Goal: Task Accomplishment & Management: Use online tool/utility

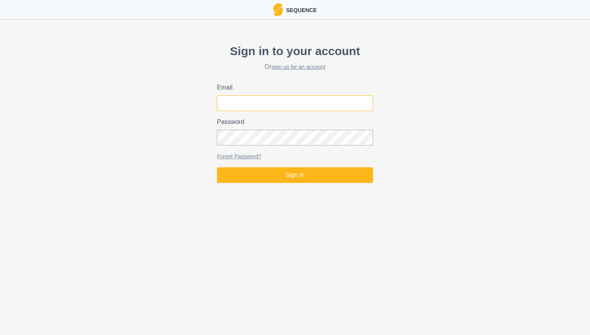
click at [314, 103] on input "Email" at bounding box center [295, 103] width 156 height 16
type input "[EMAIL_ADDRESS][DOMAIN_NAME]"
click at [217, 167] on button "Sign in" at bounding box center [295, 175] width 156 height 16
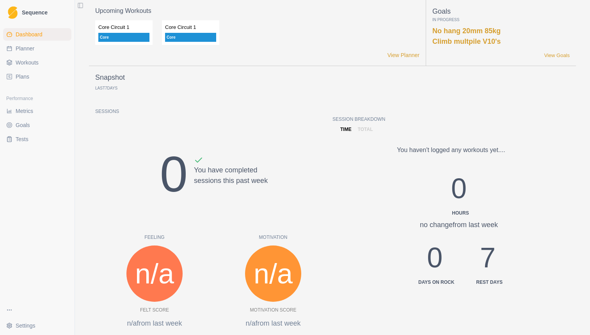
click at [30, 47] on span "Planner" at bounding box center [25, 48] width 19 height 8
select select "month"
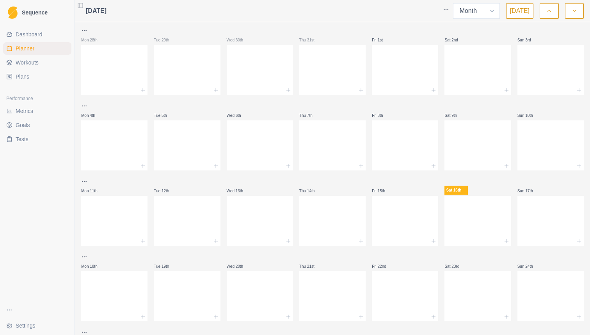
click at [29, 111] on span "Metrics" at bounding box center [25, 111] width 18 height 8
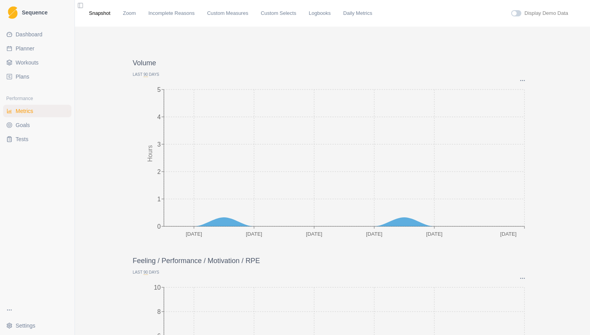
click at [145, 73] on span "90" at bounding box center [146, 74] width 4 height 5
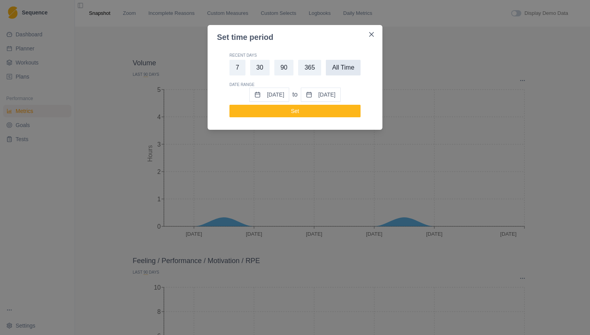
click at [347, 69] on button "All Time" at bounding box center [343, 68] width 35 height 16
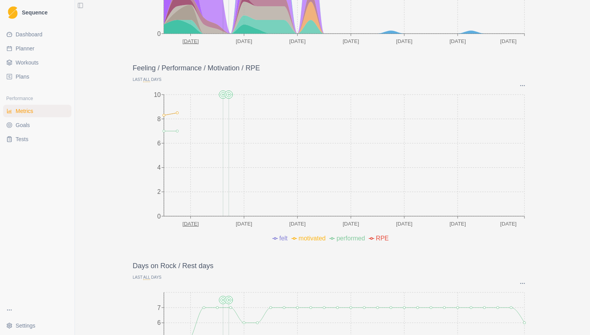
scroll to position [187, 0]
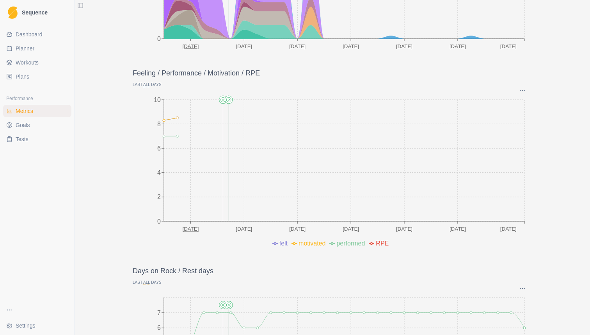
click at [38, 60] on span "Workouts" at bounding box center [27, 63] width 23 height 8
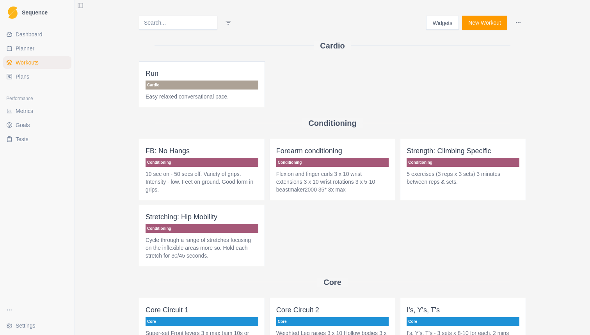
click at [34, 51] on span "Planner" at bounding box center [25, 48] width 19 height 8
select select "month"
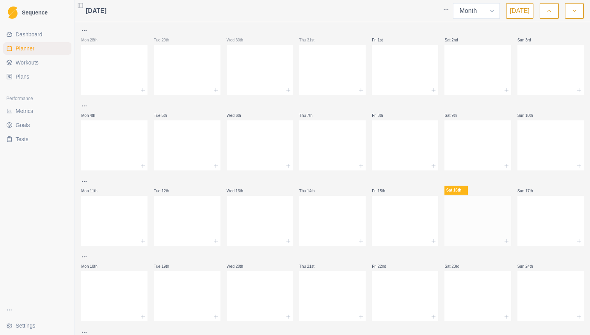
click at [484, 217] on div at bounding box center [478, 219] width 66 height 34
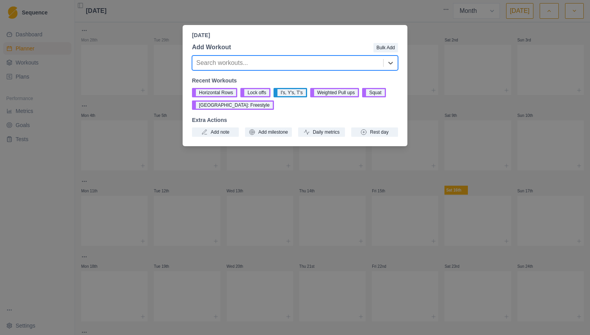
click at [117, 217] on div "[DATE] Add Workout Bulk Add option , selected. Select is focused ,type to refin…" at bounding box center [295, 167] width 590 height 335
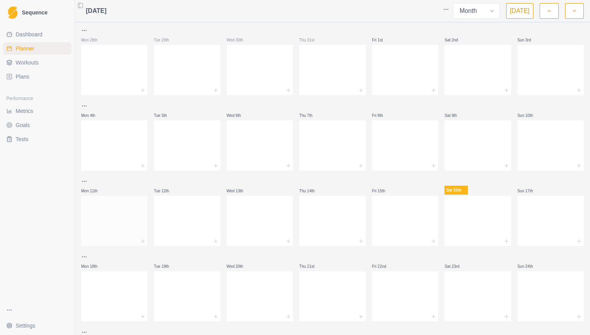
click at [122, 219] on div at bounding box center [114, 219] width 66 height 34
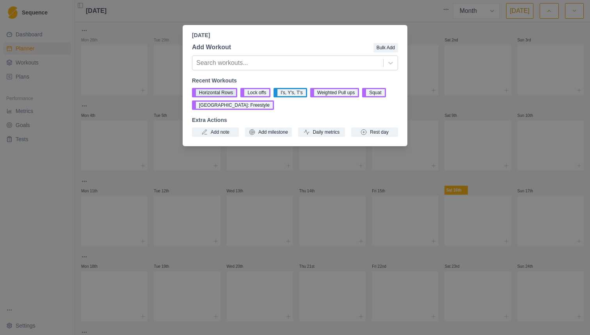
click at [221, 94] on button "Horizontal Rows" at bounding box center [214, 92] width 45 height 9
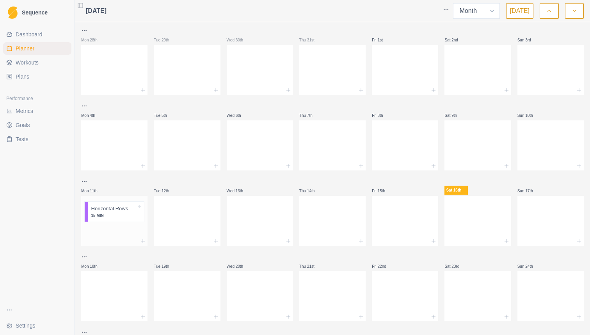
click at [114, 229] on div at bounding box center [114, 231] width 66 height 12
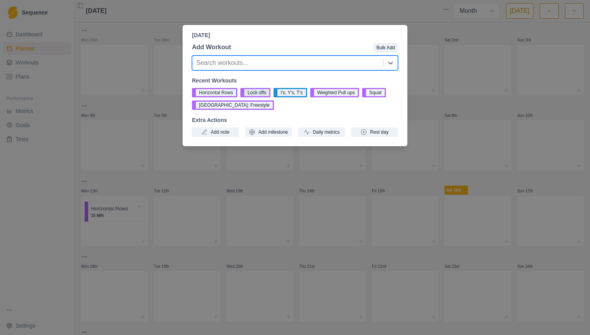
click at [261, 91] on button "Lock offs" at bounding box center [255, 92] width 30 height 9
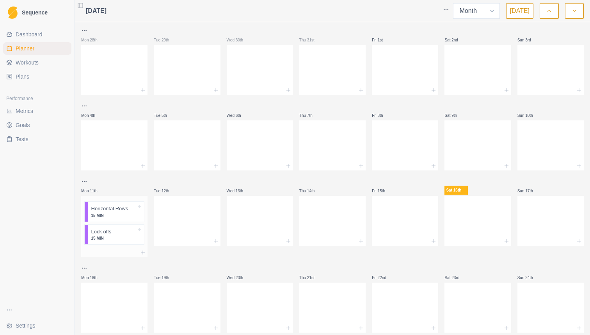
click at [121, 251] on div at bounding box center [114, 251] width 66 height 9
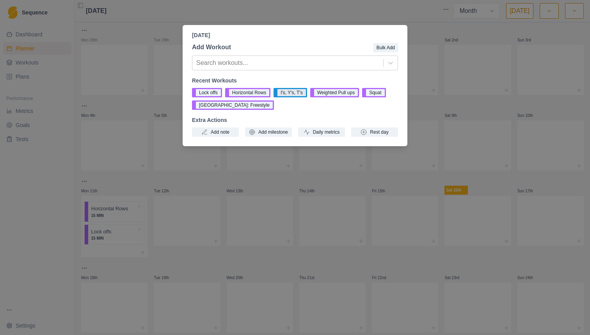
click at [297, 91] on button "I's, Y's, T's" at bounding box center [290, 92] width 33 height 9
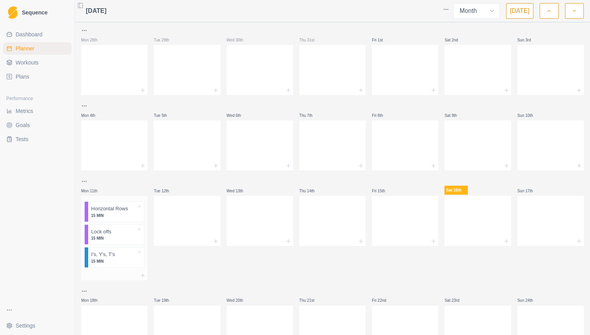
click at [110, 275] on div at bounding box center [114, 274] width 66 height 9
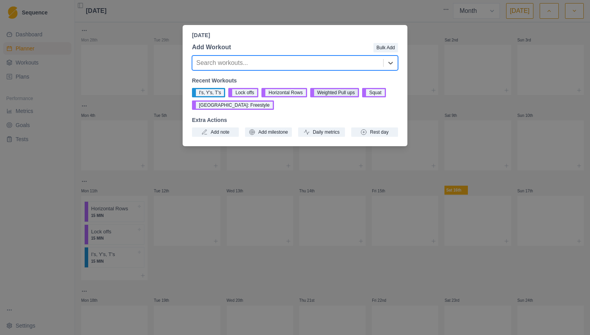
click at [345, 93] on button "Weighted Pull ups" at bounding box center [334, 92] width 49 height 9
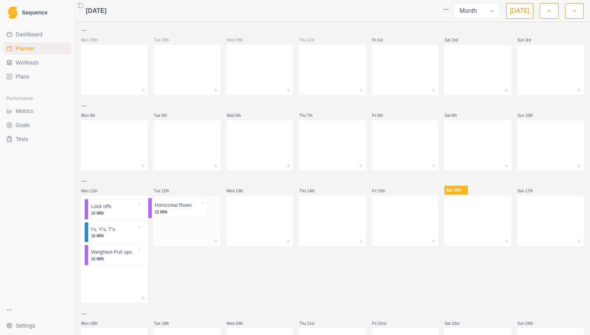
drag, startPoint x: 109, startPoint y: 214, endPoint x: 179, endPoint y: 210, distance: 70.4
click at [179, 210] on div "Mon 28th Tue 29th Wed 30th Thu 31st Fri 1st Sat 2nd Sun 3rd Mon 4th Tue 5th Wed…" at bounding box center [332, 239] width 503 height 427
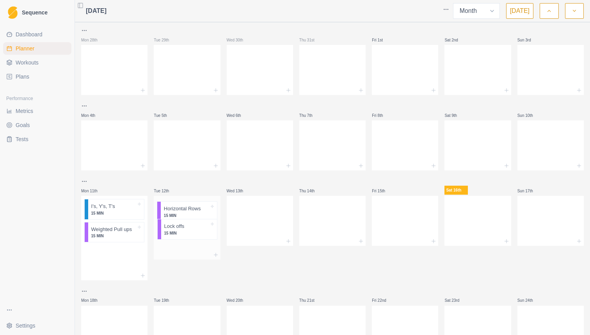
drag, startPoint x: 122, startPoint y: 212, endPoint x: 198, endPoint y: 231, distance: 78.3
click at [198, 231] on div "Mon 28th Tue 29th Wed 30th Thu 31st Fri 1st Sat 2nd Sun 3rd Mon 4th Tue 5th Wed…" at bounding box center [332, 228] width 503 height 405
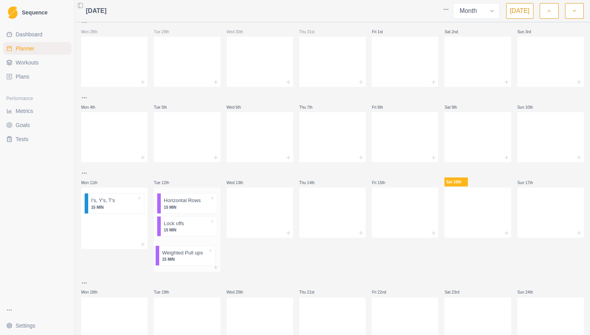
drag, startPoint x: 107, startPoint y: 235, endPoint x: 182, endPoint y: 256, distance: 77.5
click at [182, 256] on div "Mon 28th Tue 29th Wed 30th Thu 31st Fri 1st Sat 2nd Sun 3rd Mon 4th Tue 5th Wed…" at bounding box center [332, 220] width 503 height 405
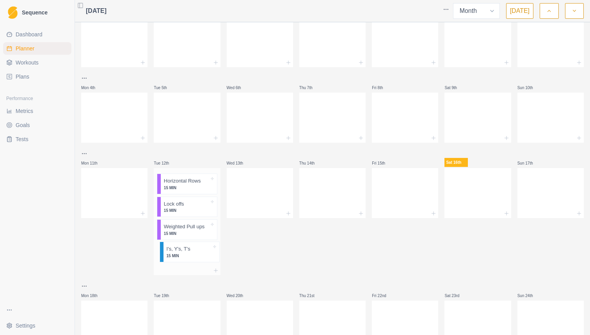
scroll to position [32, 0]
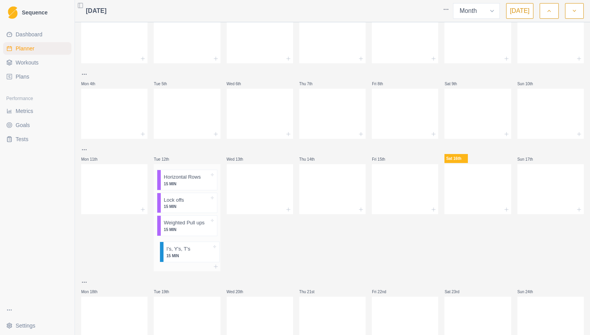
drag, startPoint x: 115, startPoint y: 203, endPoint x: 192, endPoint y: 254, distance: 93.1
click at [192, 254] on div "Mon 28th Tue 29th Wed 30th Thu 31st Fri 1st Sat 2nd Sun 3rd Mon 4th Tue 5th Wed…" at bounding box center [332, 207] width 503 height 427
click at [108, 177] on div at bounding box center [114, 186] width 66 height 34
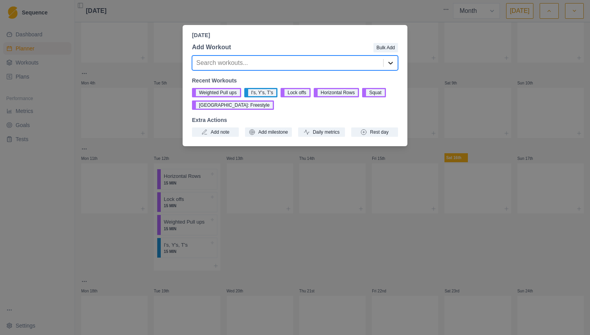
click at [389, 64] on icon at bounding box center [391, 63] width 8 height 8
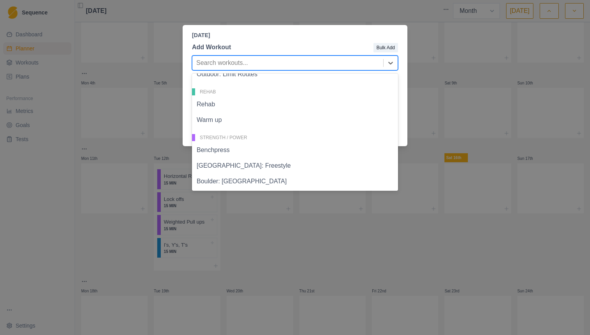
scroll to position [329, 0]
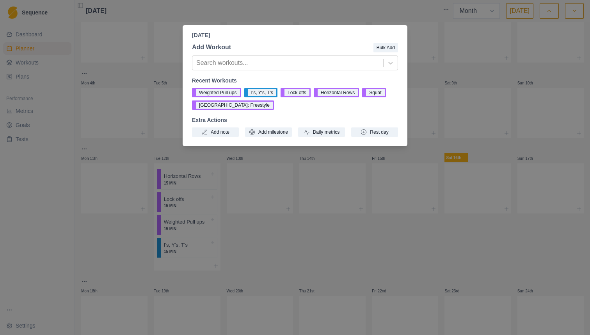
click at [269, 232] on div "[DATE] Add Workout Bulk Add Search workouts... Recent Workouts Weighted Pull up…" at bounding box center [295, 167] width 590 height 335
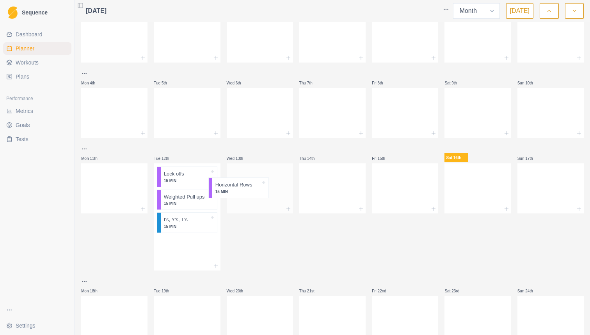
drag, startPoint x: 180, startPoint y: 177, endPoint x: 248, endPoint y: 185, distance: 68.4
click at [248, 185] on div "Mon 28th Tue 29th Wed 30th Thu 31st Fri 1st Sat 2nd Sun 3rd Mon 4th Tue 5th Wed…" at bounding box center [332, 206] width 503 height 427
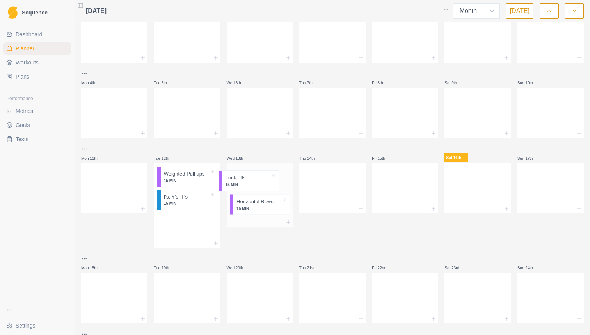
drag, startPoint x: 191, startPoint y: 180, endPoint x: 256, endPoint y: 181, distance: 65.2
click at [256, 181] on div "Mon 28th Tue 29th Wed 30th Thu 31st Fri 1st Sat 2nd Sun 3rd Mon 4th Tue 5th Wed…" at bounding box center [332, 195] width 503 height 405
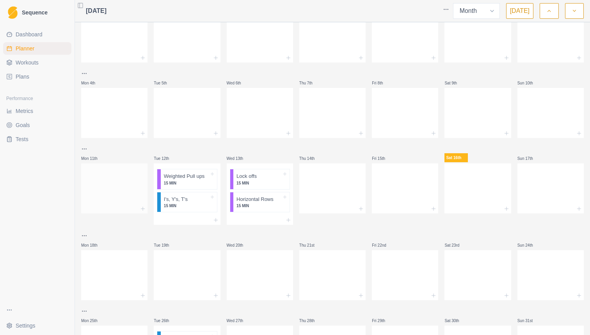
click at [138, 195] on div at bounding box center [114, 186] width 66 height 34
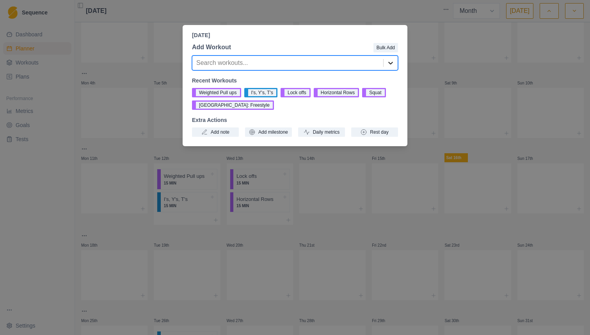
click at [396, 66] on div at bounding box center [391, 63] width 14 height 14
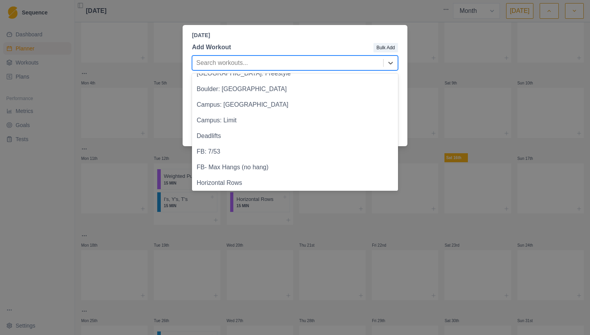
scroll to position [420, 0]
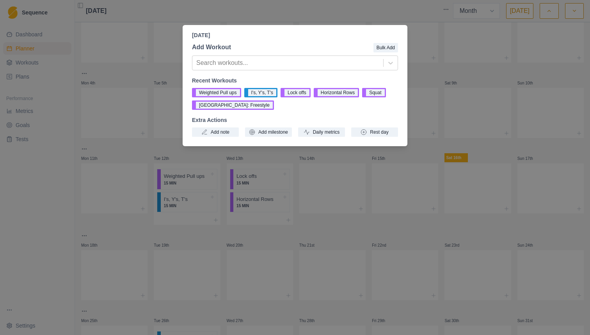
click at [423, 146] on div "[DATE] Add Workout Bulk Add Search workouts... Recent Workouts Weighted Pull up…" at bounding box center [295, 167] width 590 height 335
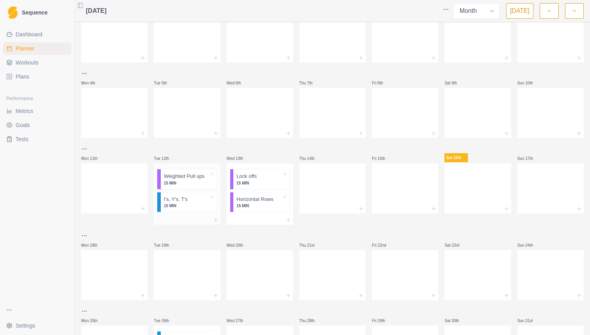
click at [193, 178] on p "Weighted Pull ups" at bounding box center [184, 176] width 41 height 8
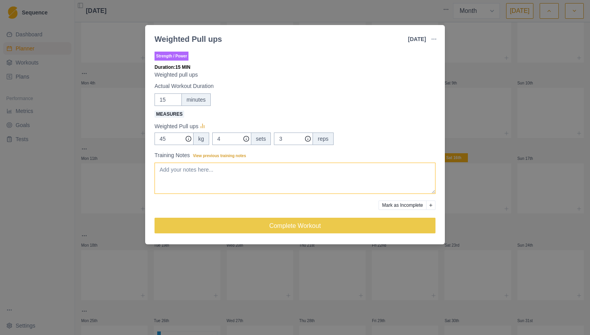
click at [177, 172] on textarea "Training Notes View previous training notes" at bounding box center [295, 177] width 281 height 31
click at [493, 77] on div "Weighted Pull ups [DATE] Link To Goal View Workout Metrics Edit Original Workou…" at bounding box center [295, 167] width 590 height 335
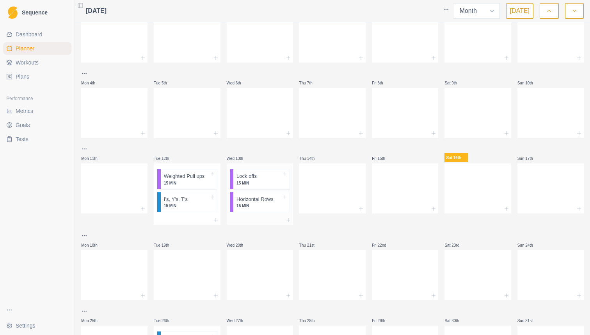
click at [254, 179] on p "Lock offs" at bounding box center [247, 176] width 20 height 8
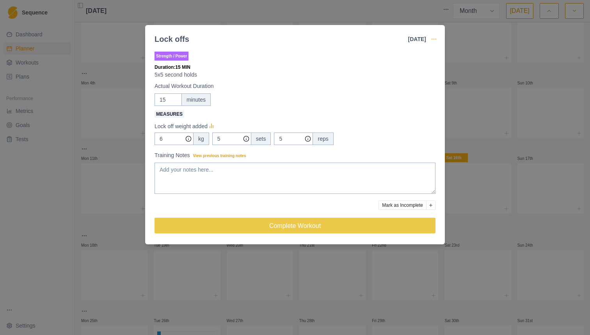
click at [435, 40] on icon "button" at bounding box center [434, 39] width 6 height 6
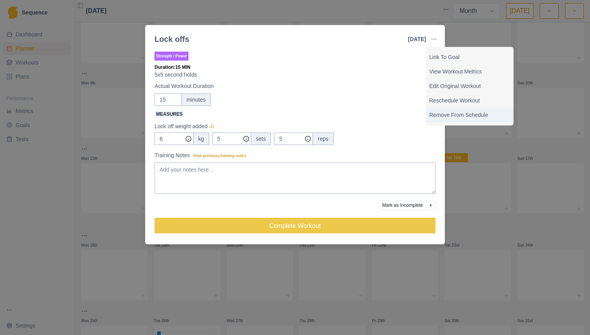
click at [436, 115] on p "Remove From Schedule" at bounding box center [469, 115] width 81 height 8
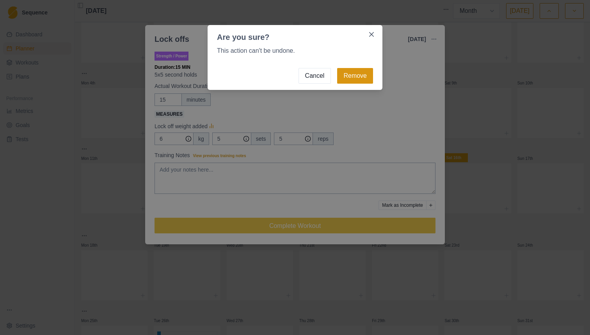
click at [355, 78] on button "Remove" at bounding box center [355, 76] width 36 height 16
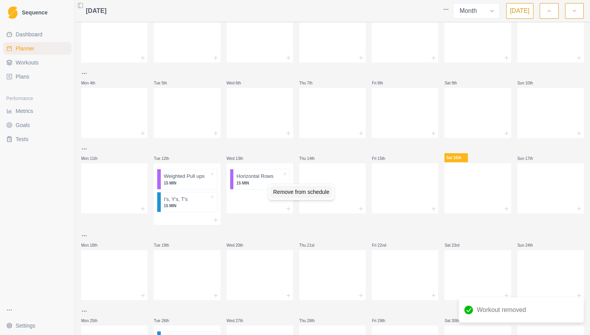
click at [283, 197] on div "Remove from schedule" at bounding box center [301, 191] width 62 height 12
click at [204, 192] on div "Remove from schedule" at bounding box center [223, 190] width 62 height 12
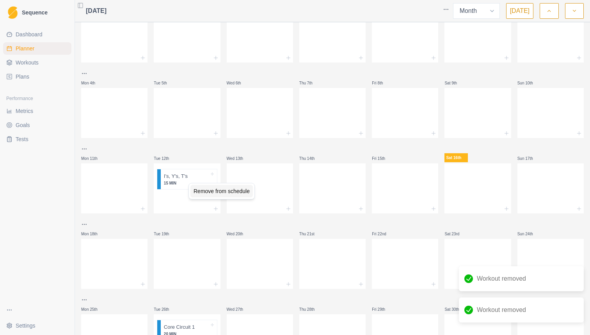
click at [198, 190] on div "Remove from schedule" at bounding box center [221, 191] width 62 height 12
click at [40, 127] on link "Goals" at bounding box center [37, 125] width 68 height 12
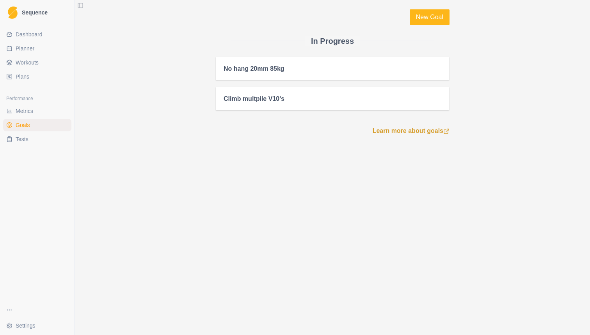
click at [38, 142] on link "Tests" at bounding box center [37, 139] width 68 height 12
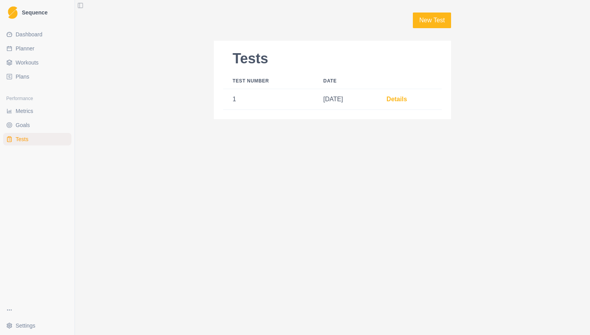
click at [404, 98] on link "Details" at bounding box center [397, 99] width 20 height 7
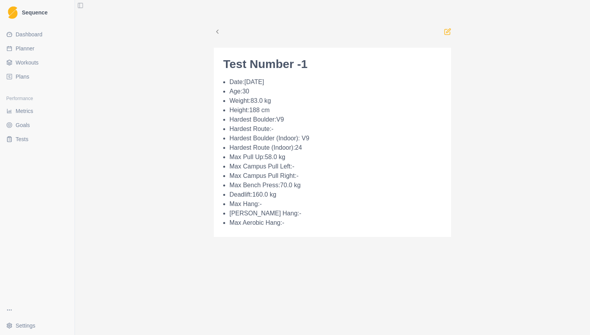
click at [27, 37] on span "Dashboard" at bounding box center [29, 34] width 27 height 8
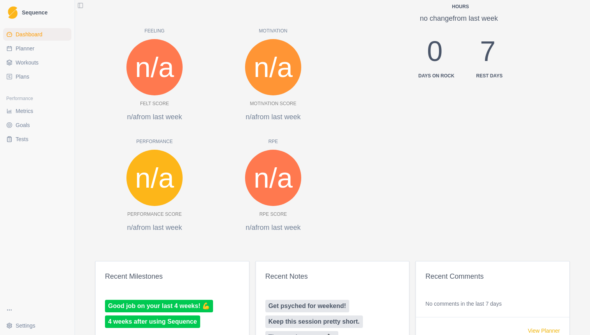
scroll to position [55, 0]
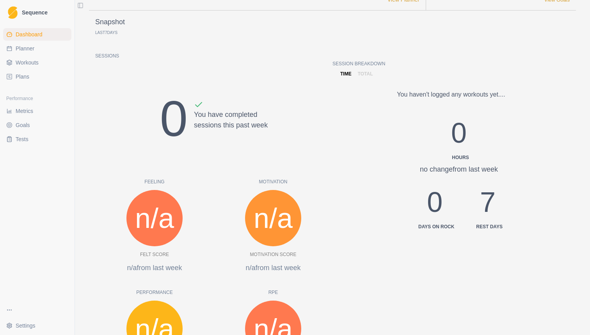
click at [39, 52] on link "Planner" at bounding box center [37, 48] width 68 height 12
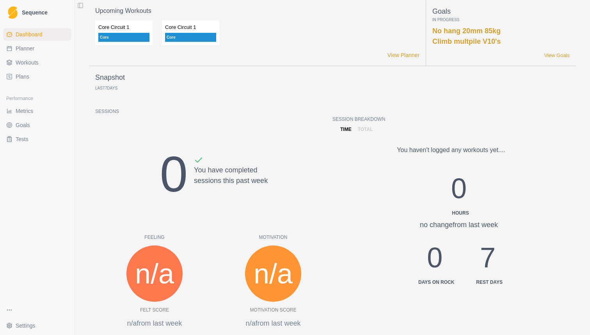
select select "month"
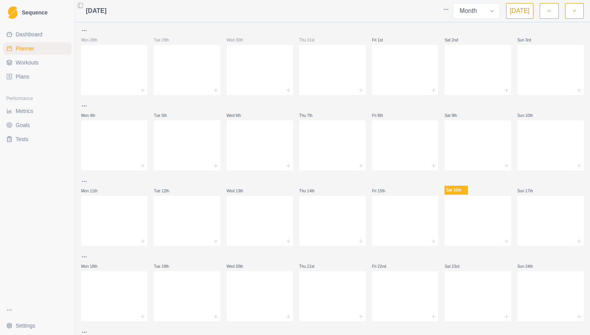
click at [37, 63] on span "Workouts" at bounding box center [27, 63] width 23 height 8
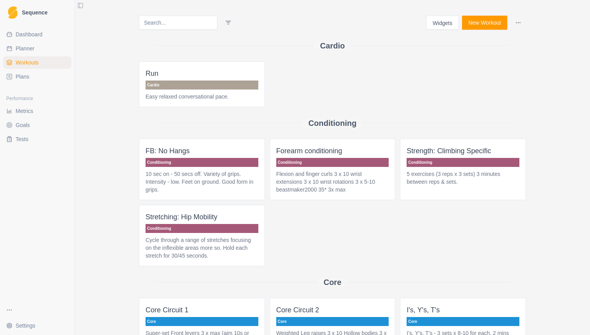
click at [35, 76] on link "Plans" at bounding box center [37, 76] width 68 height 12
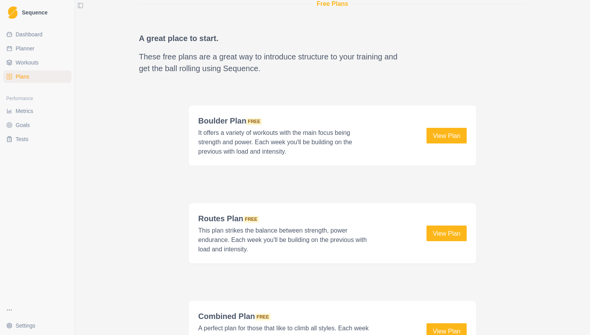
scroll to position [986, 0]
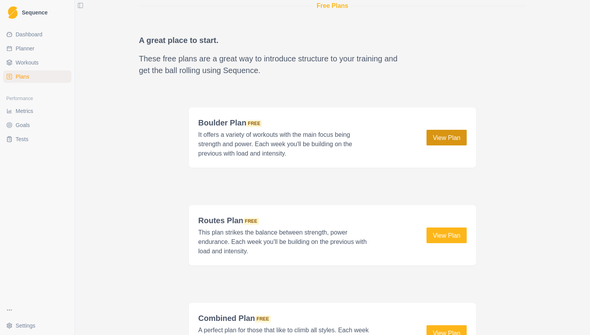
click at [449, 136] on link "View Plan" at bounding box center [447, 138] width 40 height 16
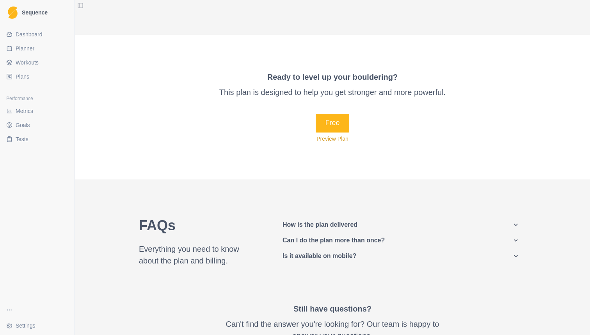
scroll to position [460, 0]
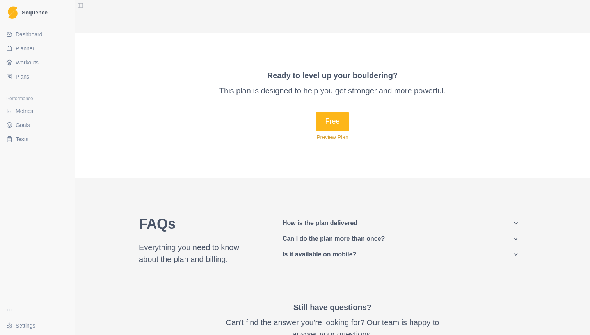
click at [340, 135] on button "Preview Plan" at bounding box center [333, 137] width 32 height 6
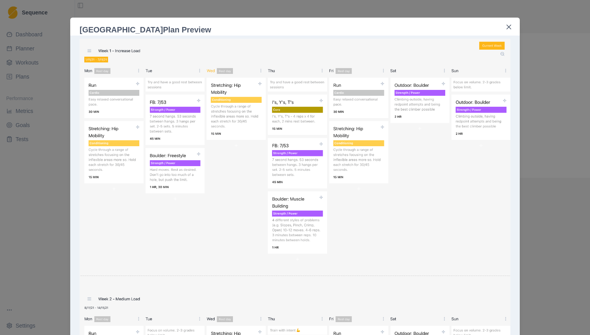
scroll to position [0, 0]
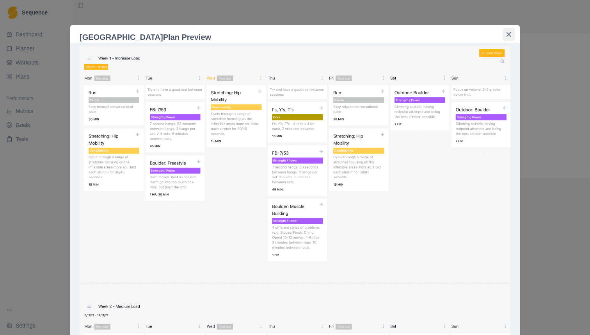
click at [512, 35] on button "Close" at bounding box center [509, 34] width 12 height 12
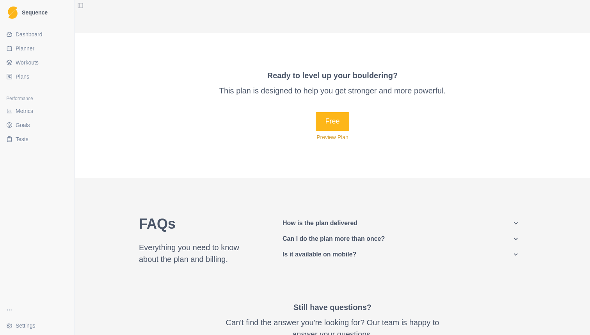
click at [53, 75] on link "Plans" at bounding box center [37, 76] width 68 height 12
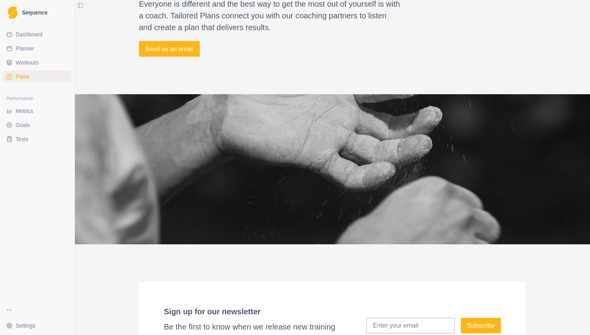
scroll to position [1732, 0]
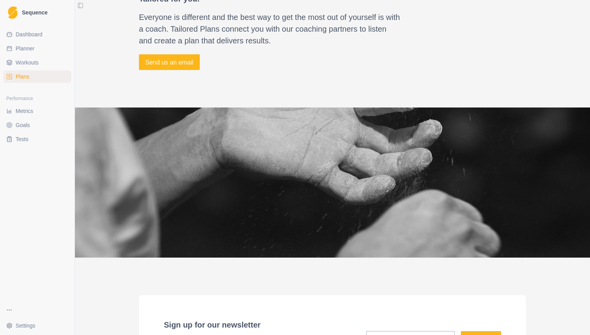
click at [38, 141] on link "Tests" at bounding box center [37, 139] width 68 height 12
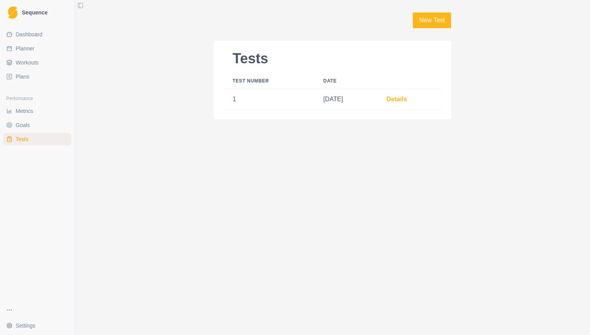
click at [400, 100] on link "Details" at bounding box center [397, 99] width 20 height 7
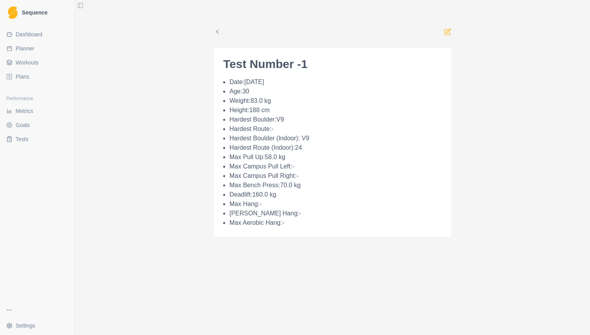
click at [34, 51] on span "Planner" at bounding box center [25, 48] width 19 height 8
select select "month"
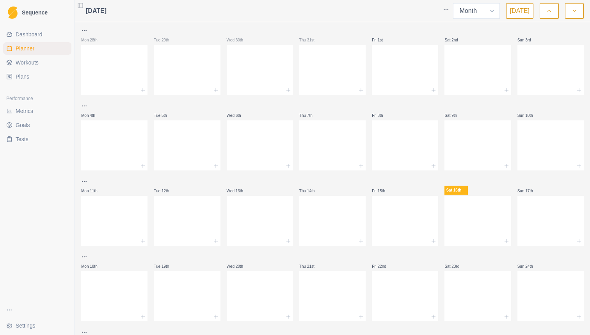
click at [541, 10] on button "button" at bounding box center [549, 11] width 19 height 16
click at [547, 12] on icon "button" at bounding box center [548, 11] width 5 height 8
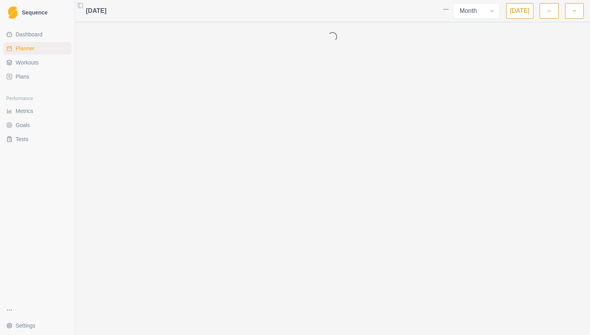
click at [547, 12] on icon "button" at bounding box center [548, 11] width 5 height 8
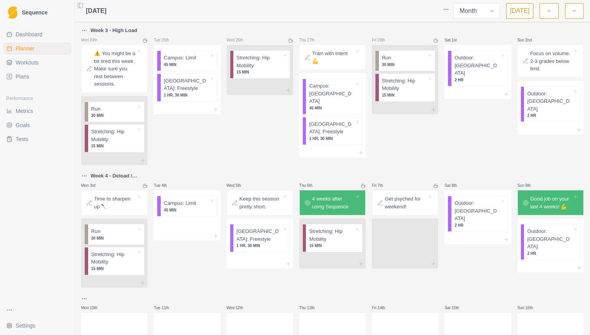
click at [547, 12] on icon "button" at bounding box center [548, 11] width 5 height 8
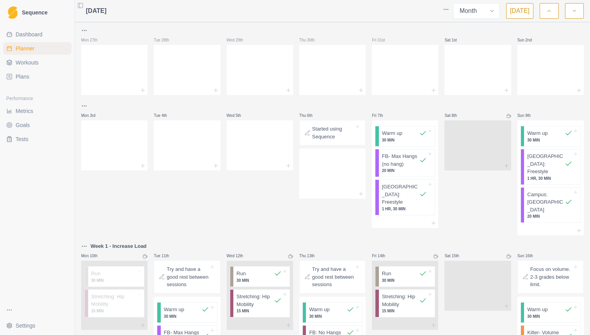
click at [573, 15] on button "button" at bounding box center [574, 11] width 19 height 16
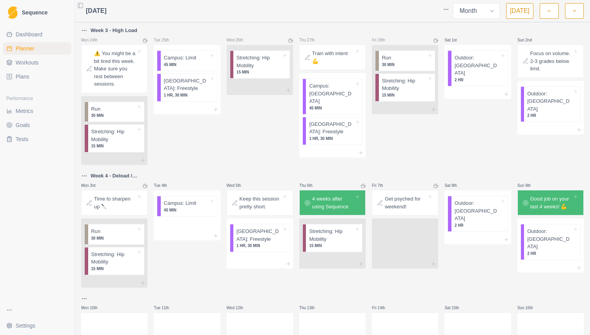
click at [573, 14] on icon "button" at bounding box center [574, 11] width 5 height 8
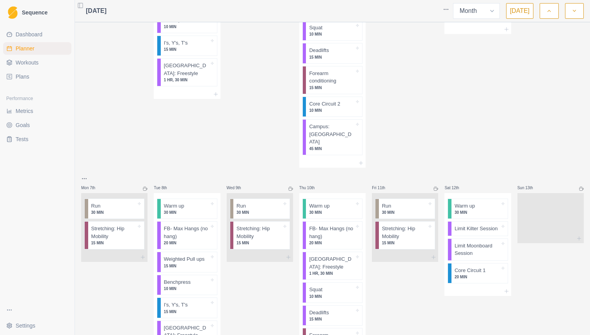
scroll to position [112, 0]
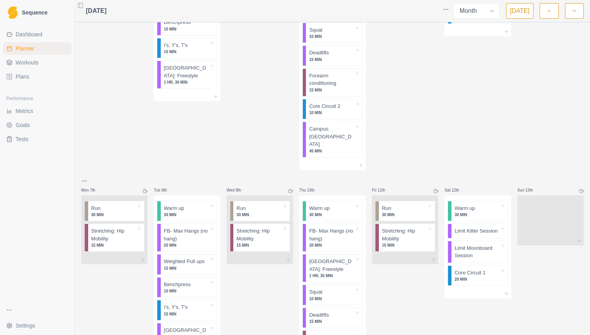
click at [545, 15] on button "button" at bounding box center [549, 11] width 19 height 16
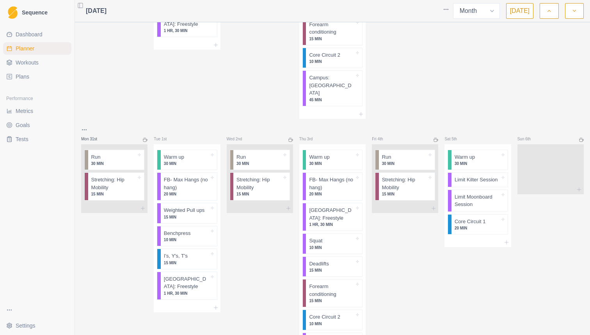
click at [545, 15] on button "button" at bounding box center [549, 11] width 19 height 16
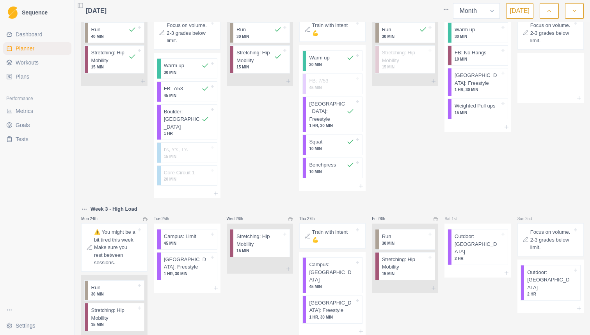
click at [573, 15] on button "button" at bounding box center [574, 11] width 19 height 16
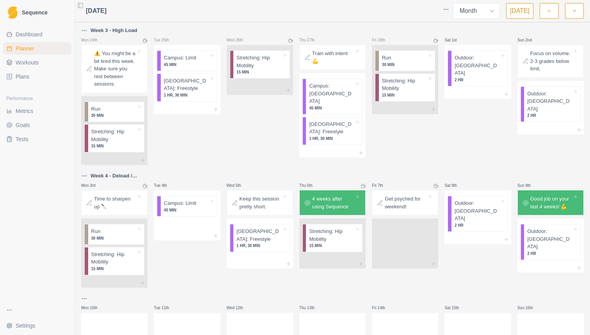
click at [555, 14] on button "button" at bounding box center [549, 11] width 19 height 16
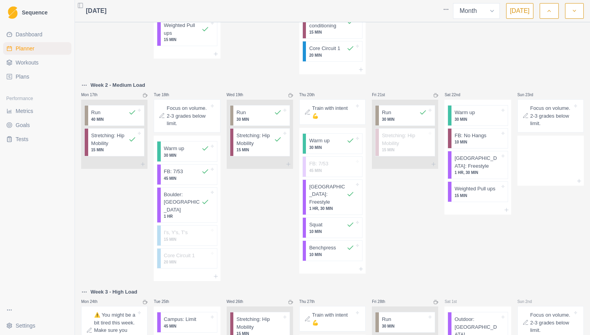
scroll to position [399, 0]
click at [576, 14] on icon "button" at bounding box center [574, 11] width 5 height 8
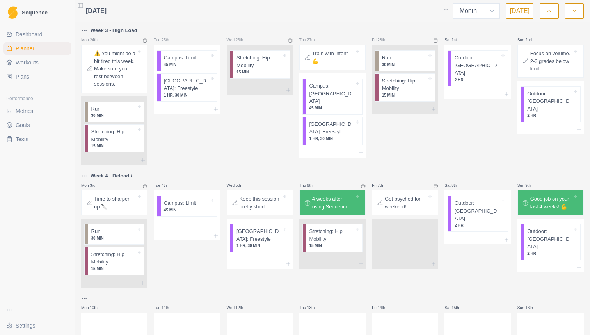
click at [575, 14] on icon "button" at bounding box center [574, 11] width 5 height 8
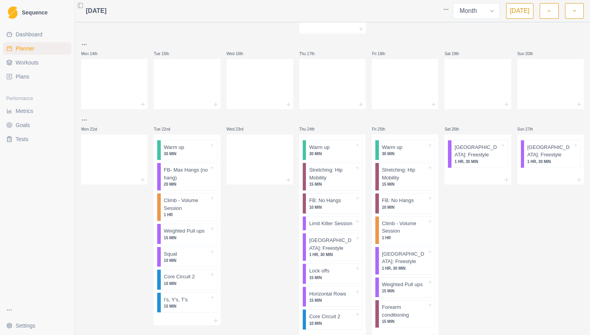
scroll to position [538, 0]
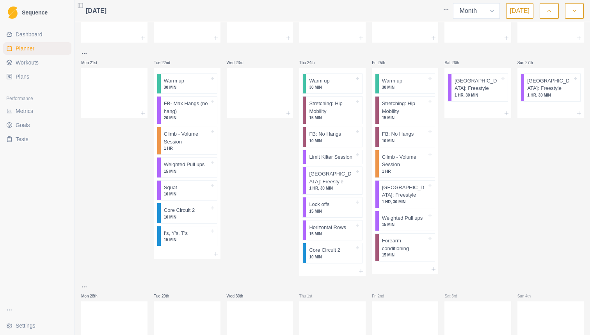
click at [578, 13] on button "button" at bounding box center [574, 11] width 19 height 16
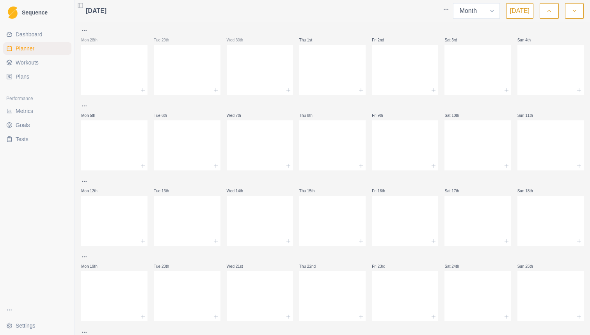
click at [550, 16] on button "button" at bounding box center [549, 11] width 19 height 16
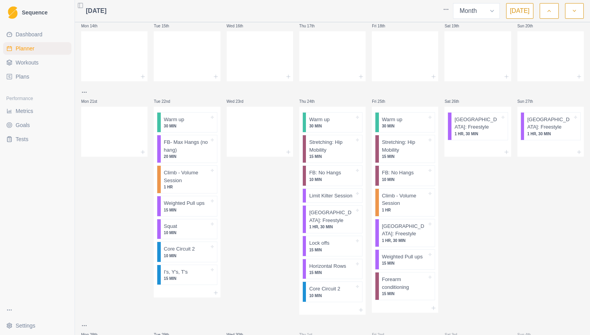
scroll to position [538, 0]
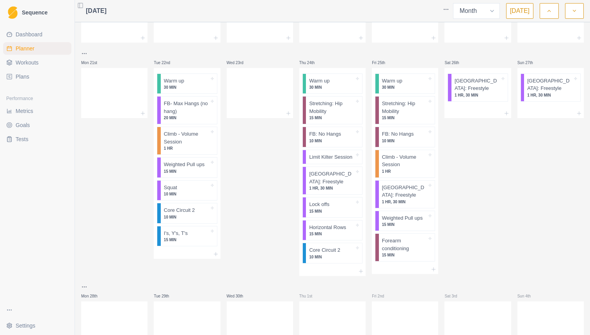
click at [34, 66] on span "Workouts" at bounding box center [27, 63] width 23 height 8
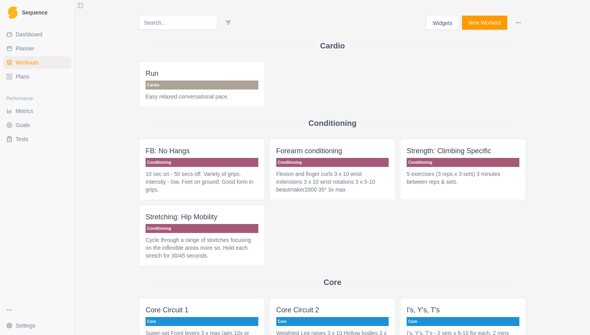
click at [482, 21] on button "New Workout" at bounding box center [484, 23] width 45 height 14
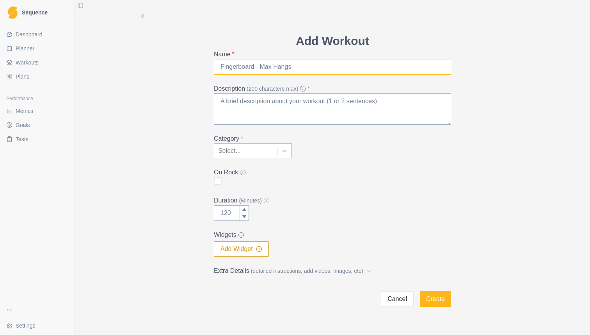
click at [338, 66] on input "Name *" at bounding box center [332, 67] width 237 height 16
click at [211, 161] on div "Add Workout Name * Description (200 characters max) * Category * Select... On R…" at bounding box center [333, 169] width 250 height 274
click at [226, 156] on div "Select..." at bounding box center [245, 151] width 63 height 14
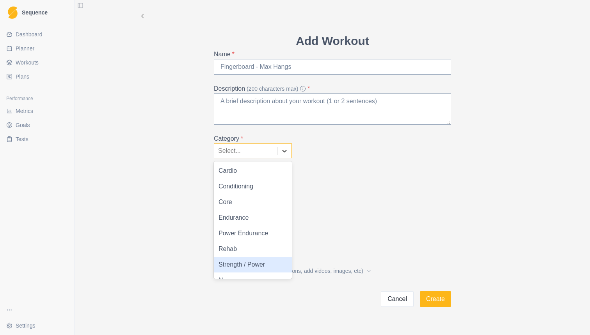
scroll to position [11, 0]
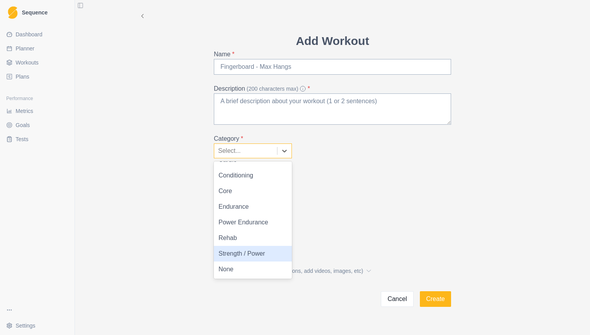
click at [246, 258] on div "Strength / Power" at bounding box center [253, 254] width 78 height 16
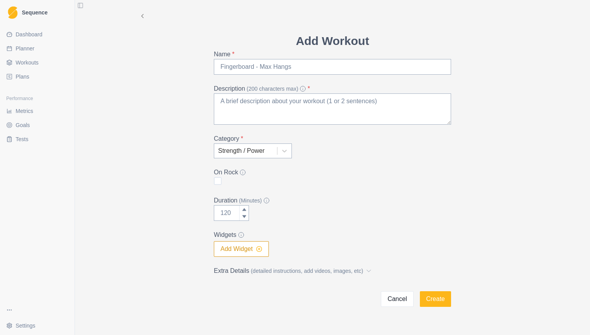
click at [260, 250] on icon "button" at bounding box center [259, 249] width 6 height 6
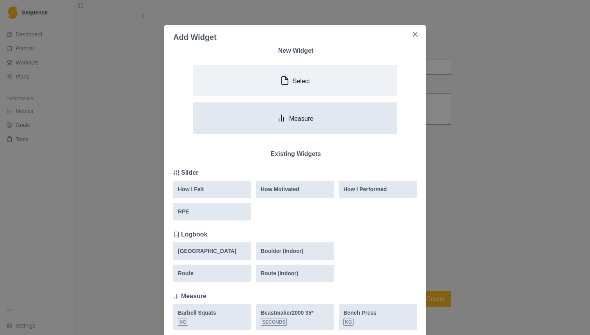
click at [291, 124] on button "Measure" at bounding box center [295, 117] width 205 height 31
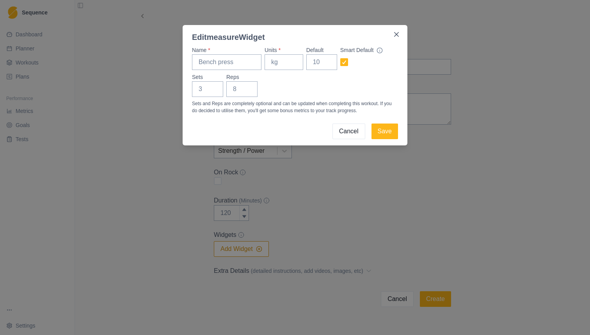
click at [352, 133] on button "Cancel" at bounding box center [349, 131] width 33 height 16
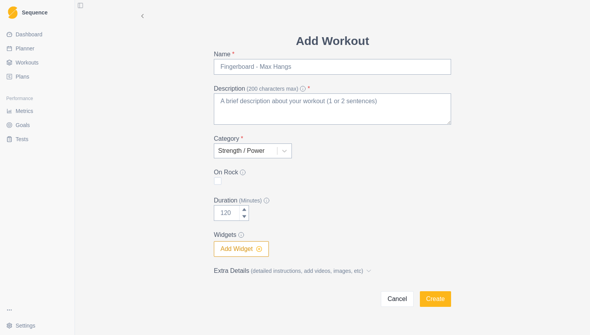
click at [258, 250] on icon "button" at bounding box center [259, 249] width 6 height 6
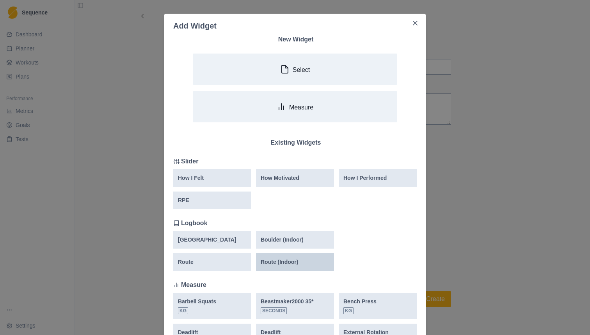
scroll to position [0, 0]
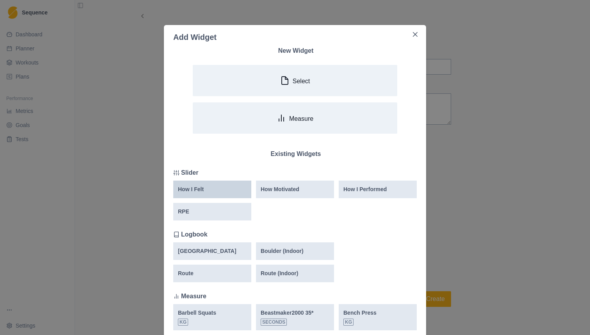
click at [230, 190] on div "How I Felt" at bounding box center [212, 189] width 69 height 8
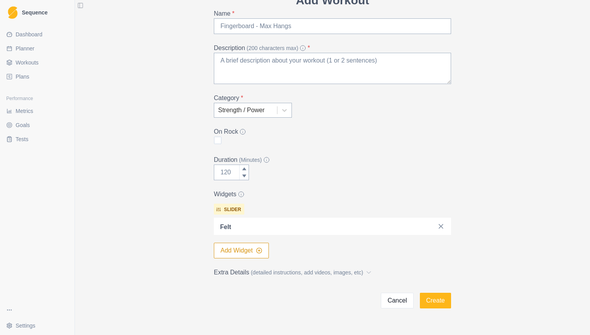
scroll to position [58, 0]
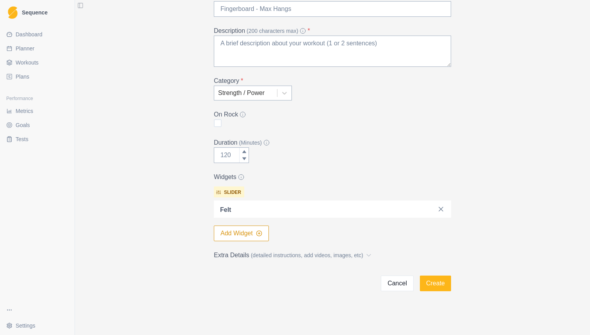
click at [260, 221] on div "slider felt Add Widget" at bounding box center [332, 212] width 237 height 58
click at [260, 211] on div at bounding box center [333, 208] width 187 height 11
click at [395, 286] on button "Cancel" at bounding box center [397, 283] width 33 height 16
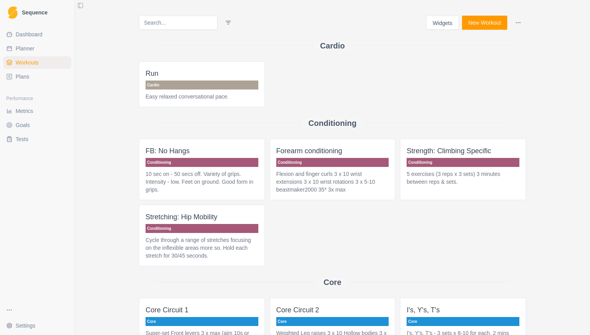
click at [308, 185] on p "Flexion and finger curls 3 x 10 wrist extensions 3 x 10 wrist rotations 3 x 5-1…" at bounding box center [332, 181] width 113 height 23
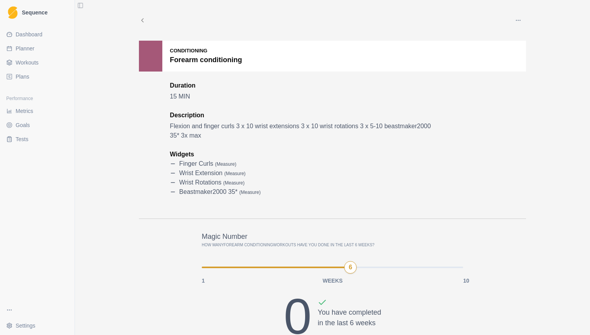
click at [46, 37] on link "Dashboard" at bounding box center [37, 34] width 68 height 12
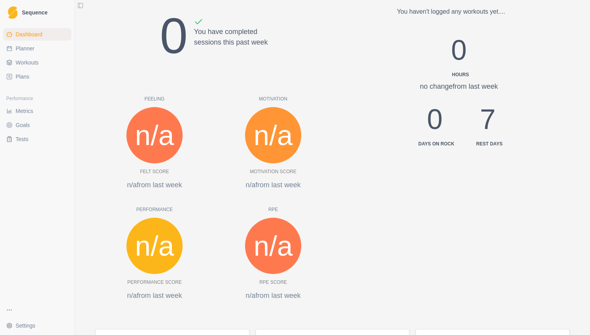
scroll to position [141, 0]
